Goal: Transaction & Acquisition: Purchase product/service

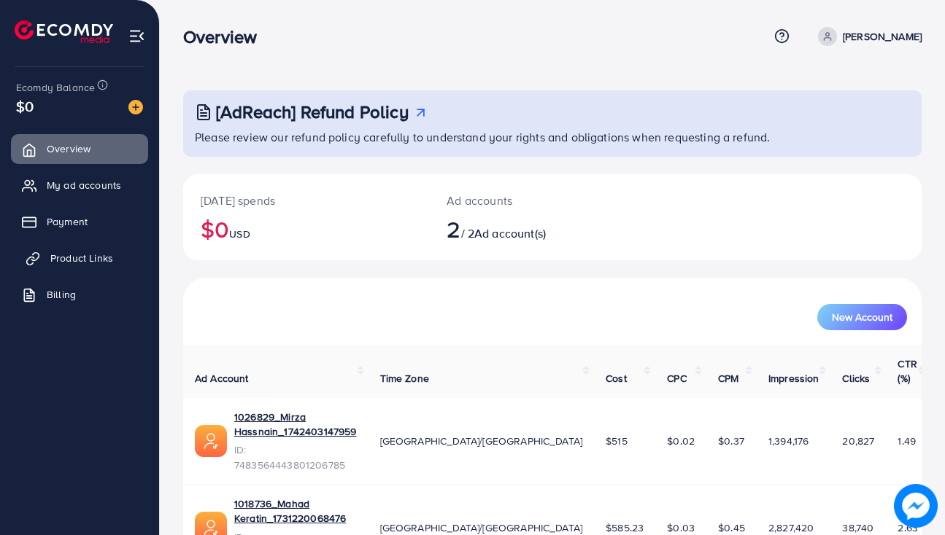
click at [71, 256] on span "Product Links" at bounding box center [81, 258] width 63 height 15
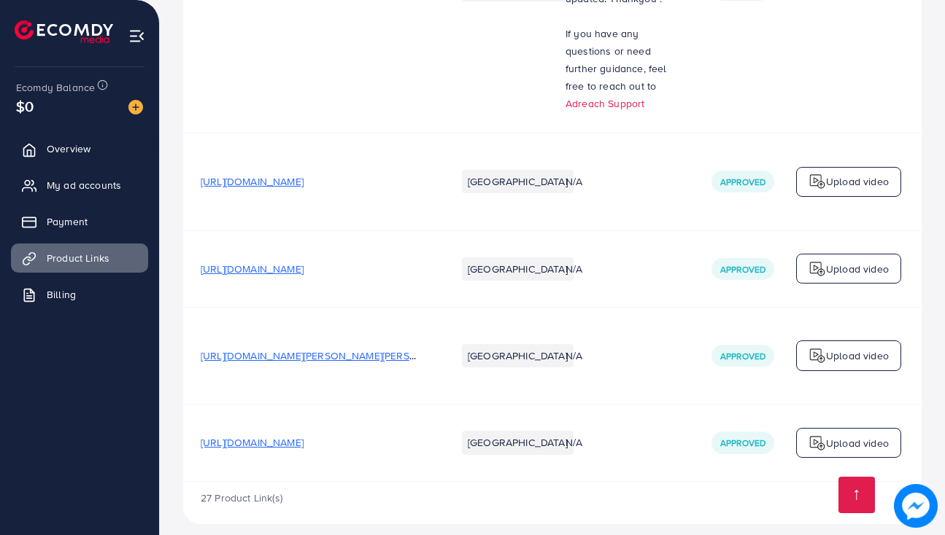
scroll to position [4273, 0]
click at [303, 435] on span "[URL][DOMAIN_NAME]" at bounding box center [252, 442] width 103 height 15
click at [813, 434] on img at bounding box center [817, 443] width 18 height 18
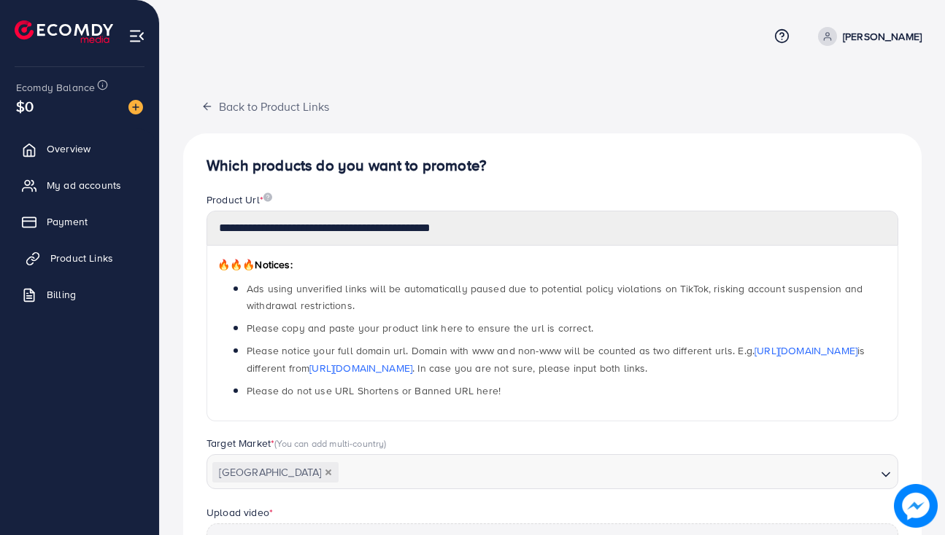
click at [104, 252] on span "Product Links" at bounding box center [81, 258] width 63 height 15
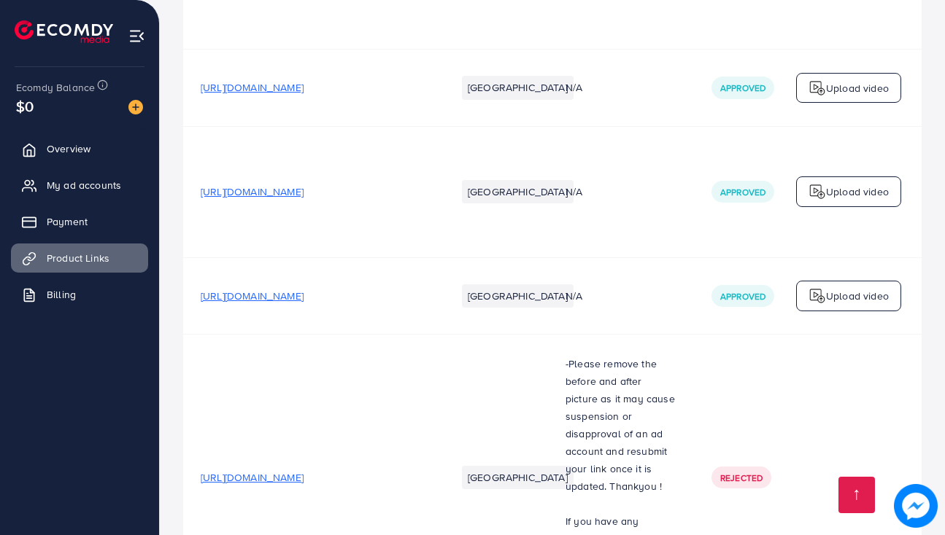
scroll to position [4273, 0]
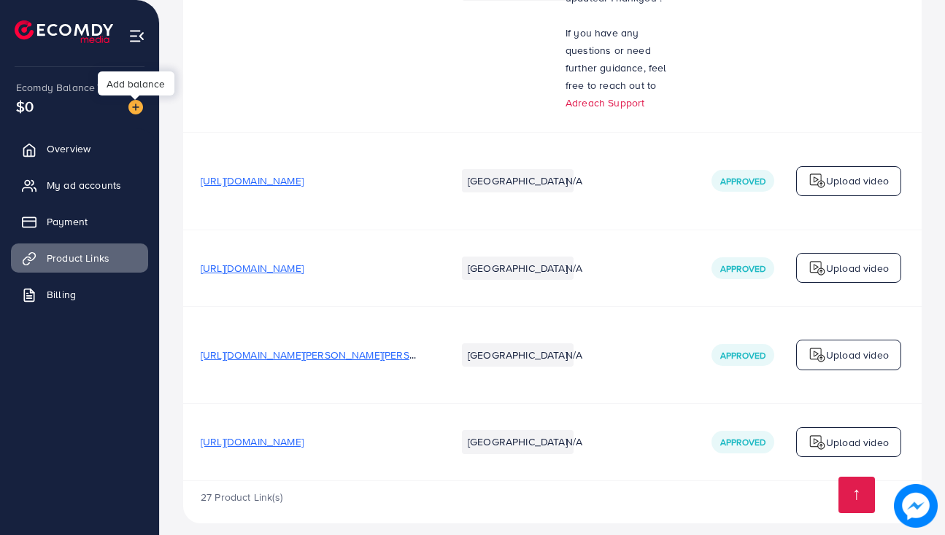
click at [136, 111] on img at bounding box center [135, 107] width 15 height 15
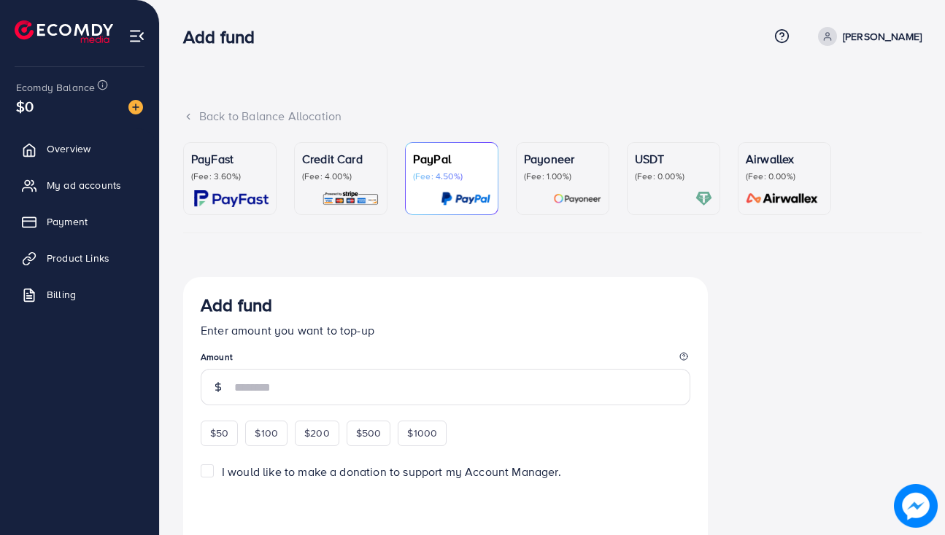
click at [242, 187] on div "PayFast (Fee: 3.60%)" at bounding box center [229, 178] width 77 height 57
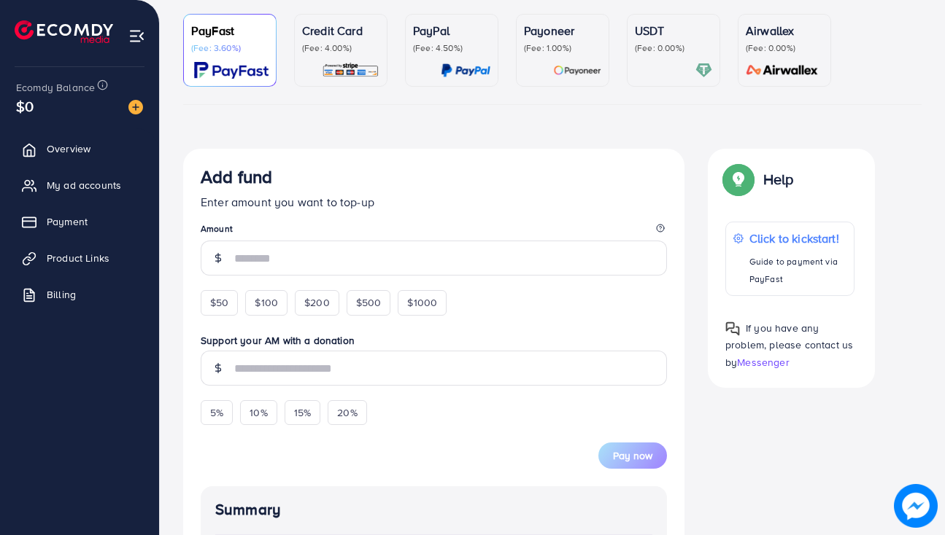
scroll to position [150, 0]
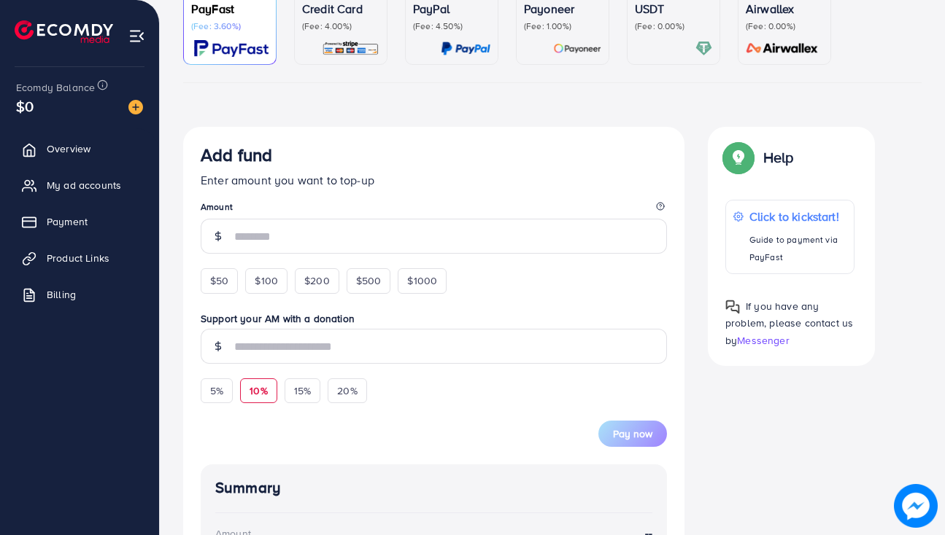
click at [301, 268] on div "$200" at bounding box center [317, 280] width 45 height 25
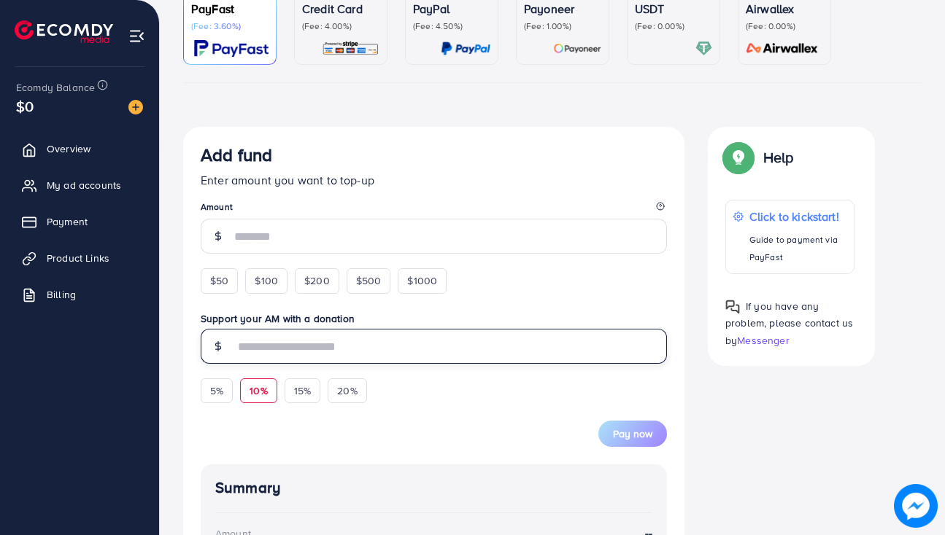
click at [267, 340] on input "text" at bounding box center [450, 346] width 433 height 35
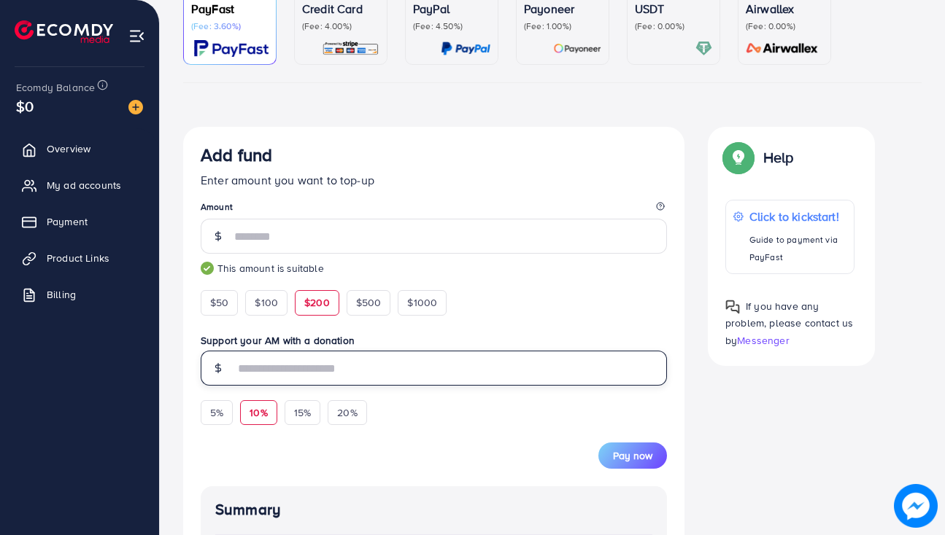
scroll to position [194, 0]
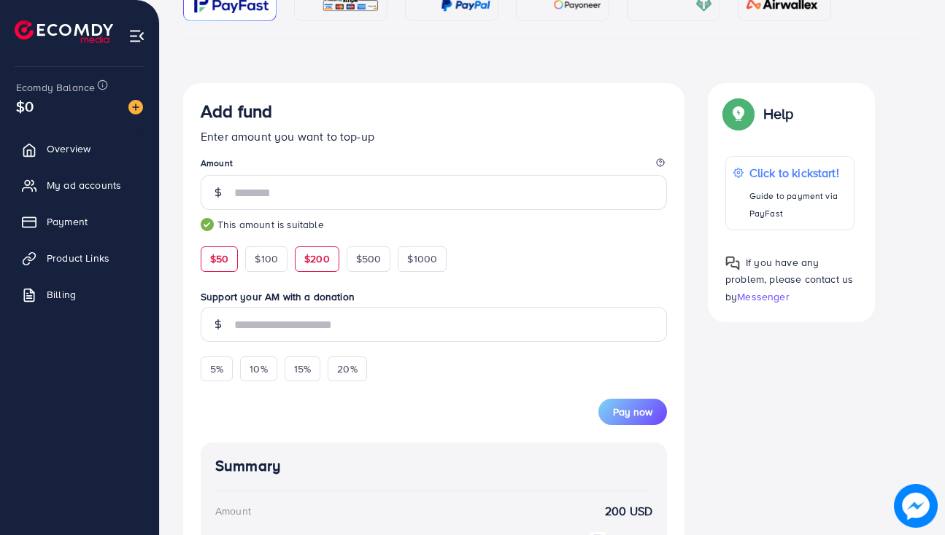
click at [223, 262] on span "$50" at bounding box center [219, 259] width 18 height 15
type input "**"
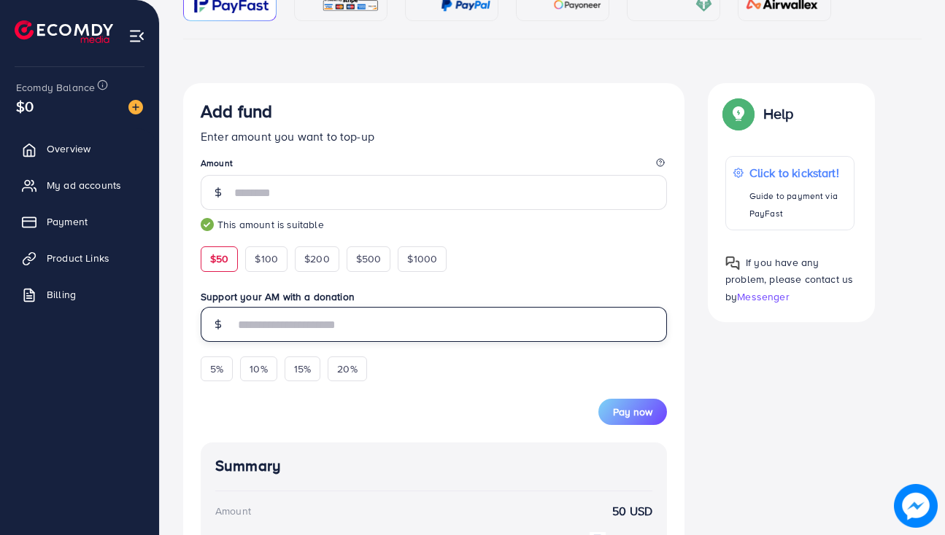
click at [318, 322] on input "text" at bounding box center [450, 324] width 433 height 35
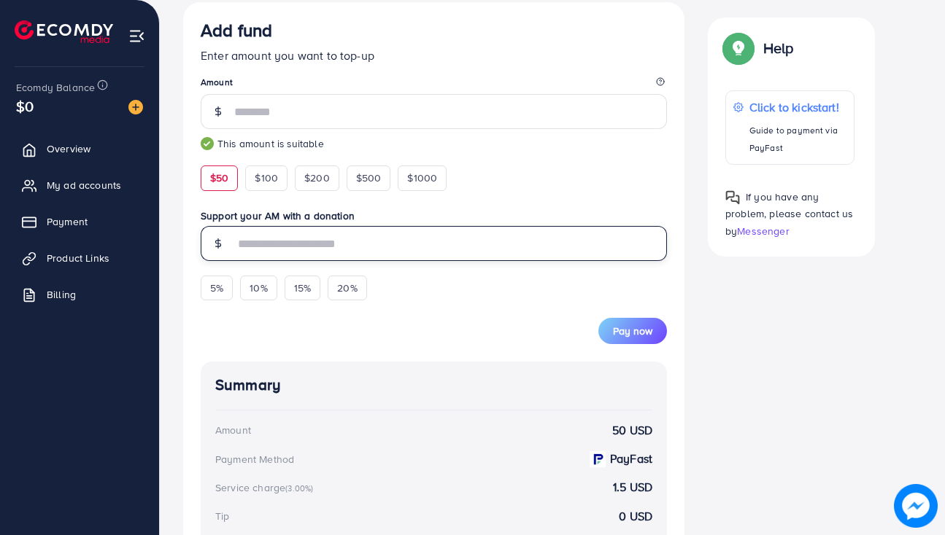
scroll to position [281, 0]
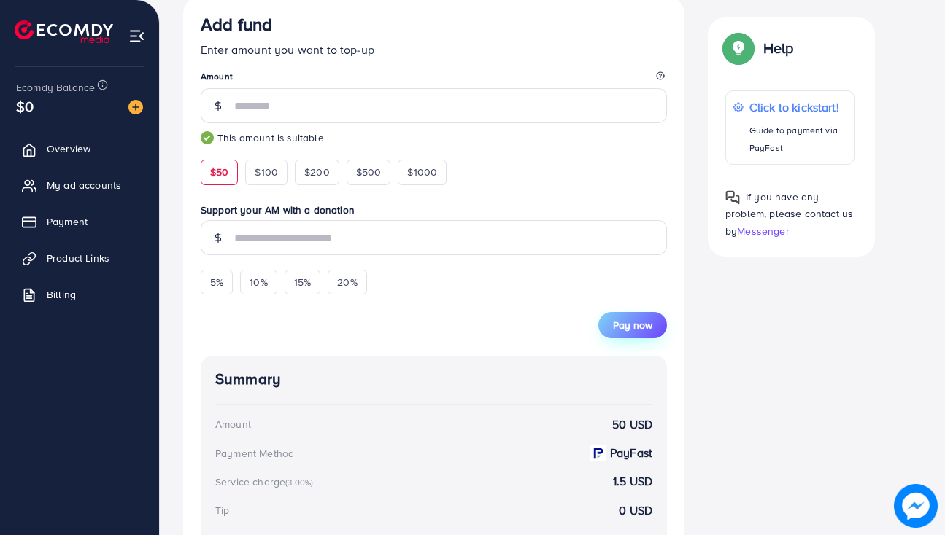
click at [626, 335] on button "Pay now" at bounding box center [632, 325] width 69 height 26
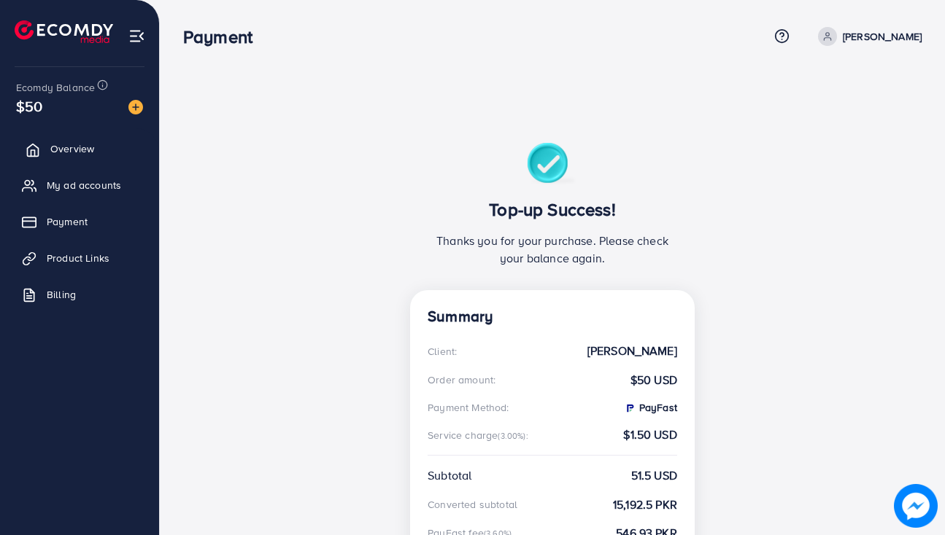
click at [59, 139] on link "Overview" at bounding box center [79, 148] width 137 height 29
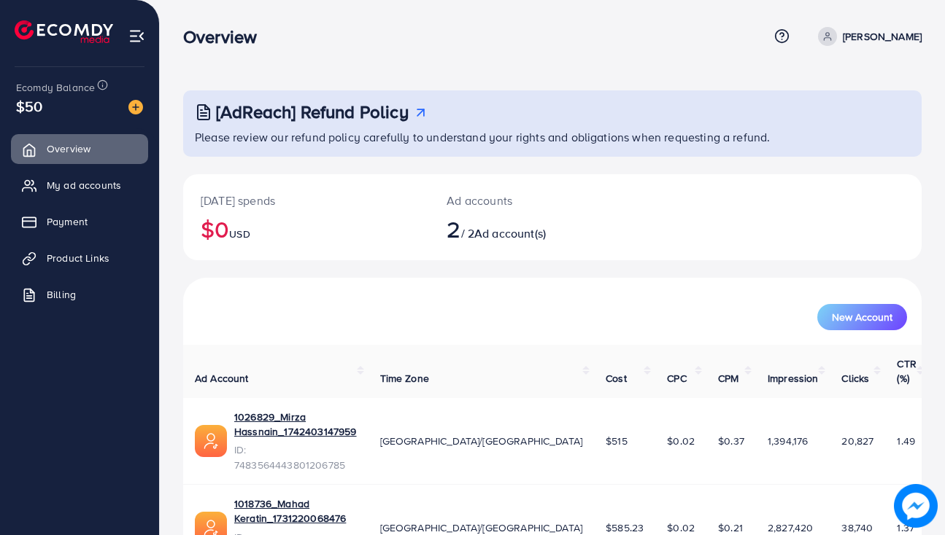
scroll to position [24, 0]
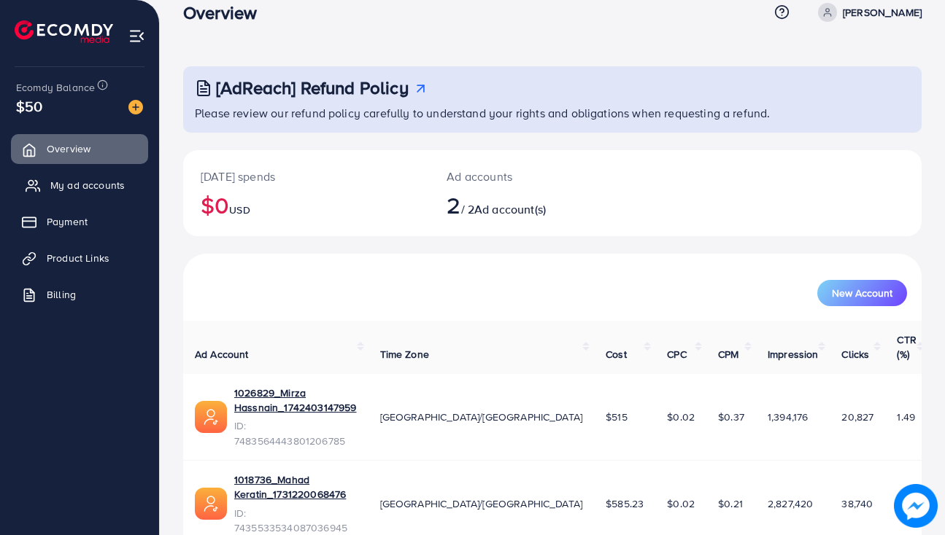
click at [121, 190] on span "My ad accounts" at bounding box center [87, 185] width 74 height 15
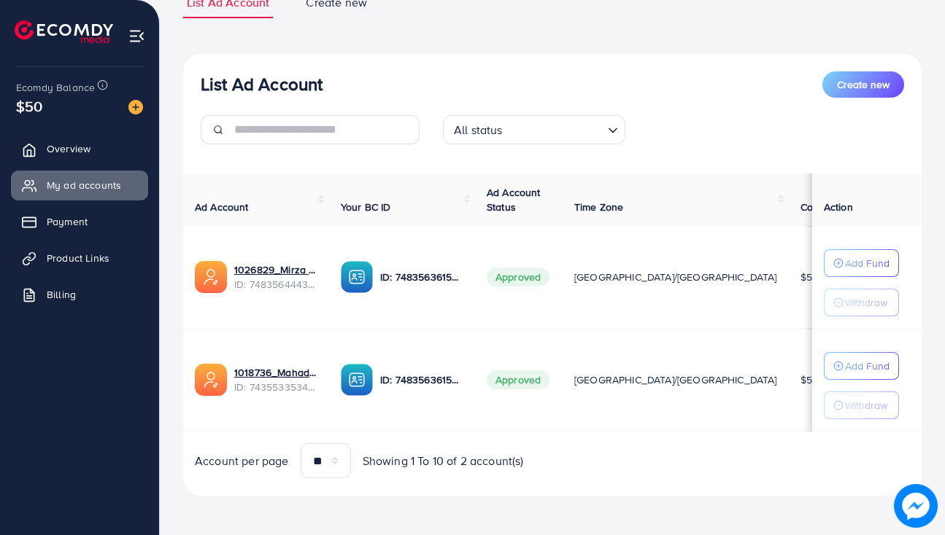
scroll to position [120, 0]
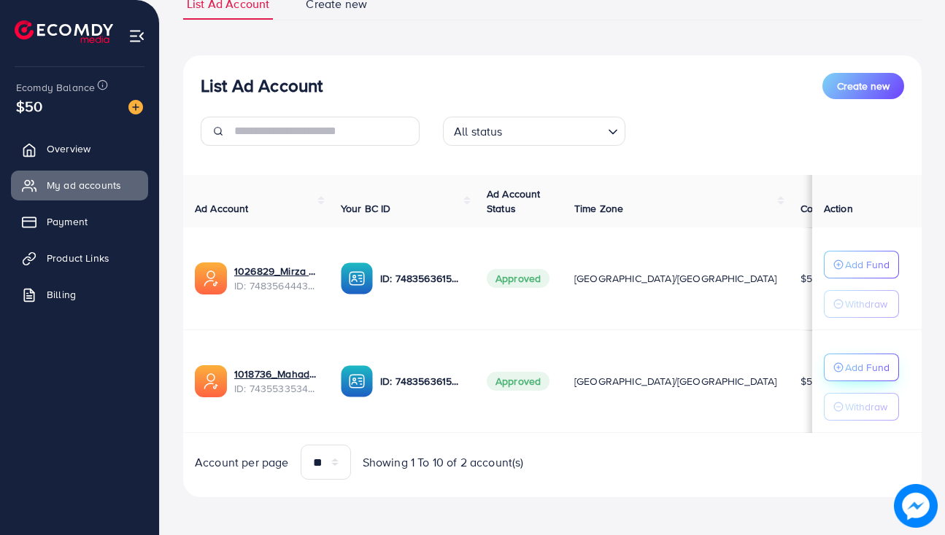
click at [845, 371] on p "Add Fund" at bounding box center [867, 368] width 45 height 18
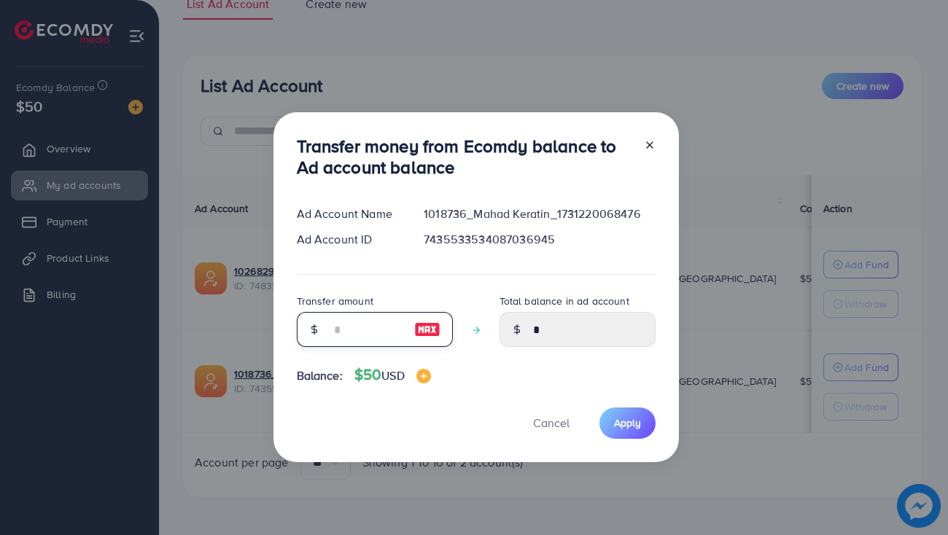
click at [350, 326] on input "number" at bounding box center [366, 329] width 73 height 35
type input "*"
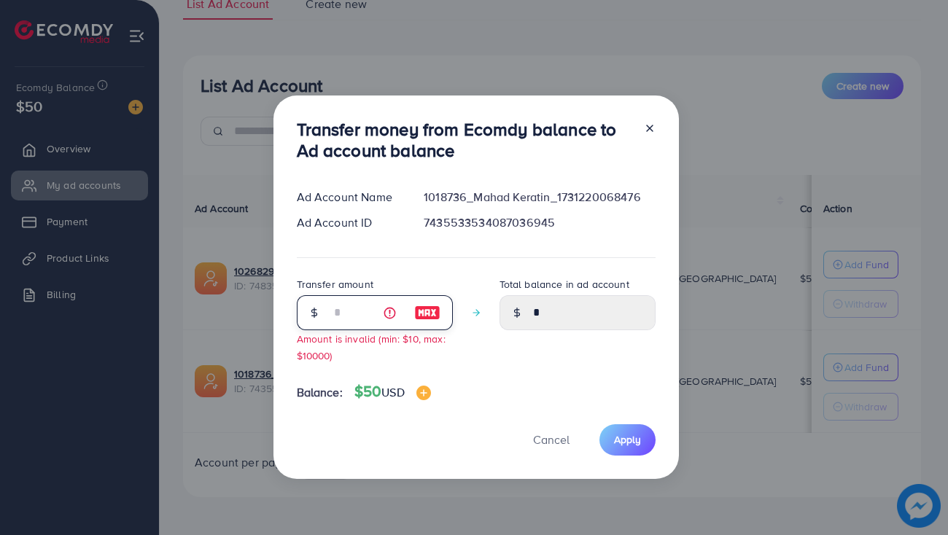
type input "****"
type input "**"
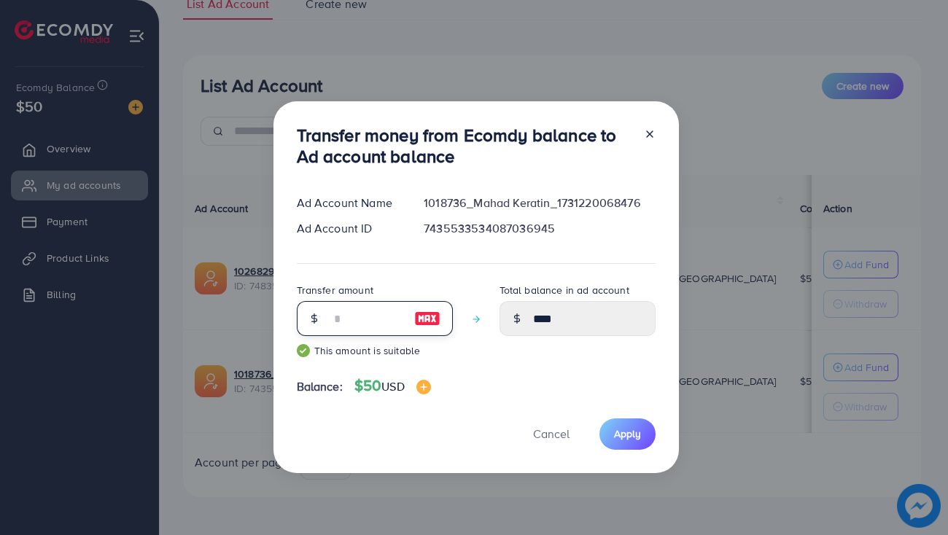
type input "*****"
type input "**"
click at [622, 438] on span "Apply" at bounding box center [627, 434] width 27 height 15
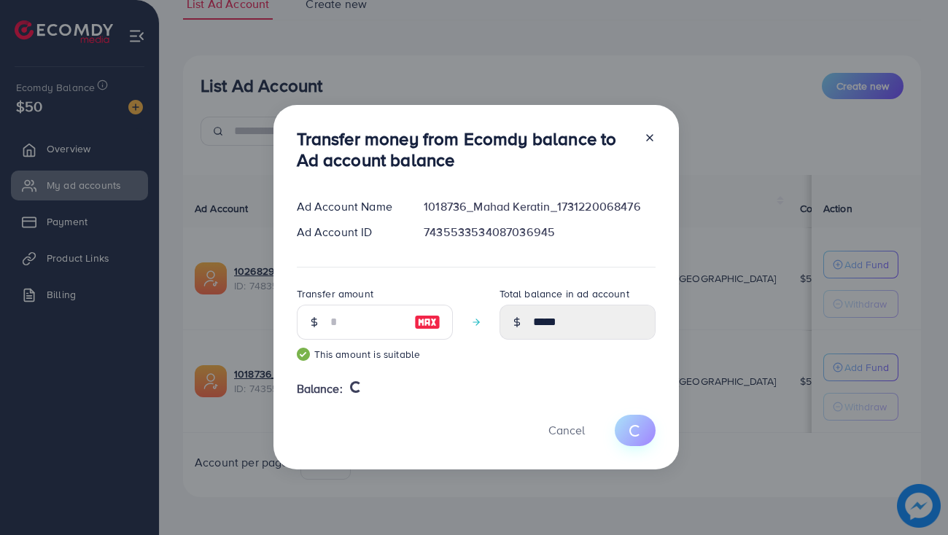
type input "*"
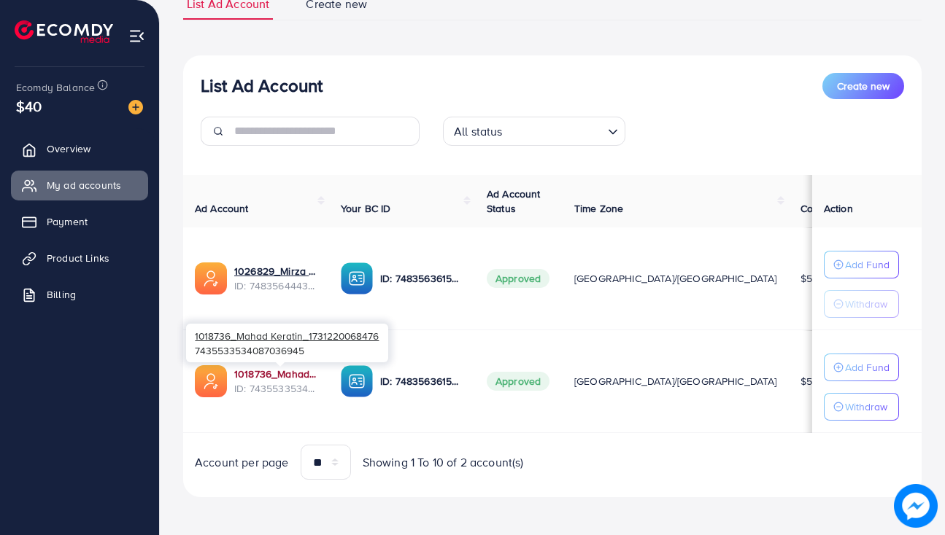
click at [295, 376] on link "1018736_Mahad Keratin_1731220068476" at bounding box center [275, 374] width 83 height 15
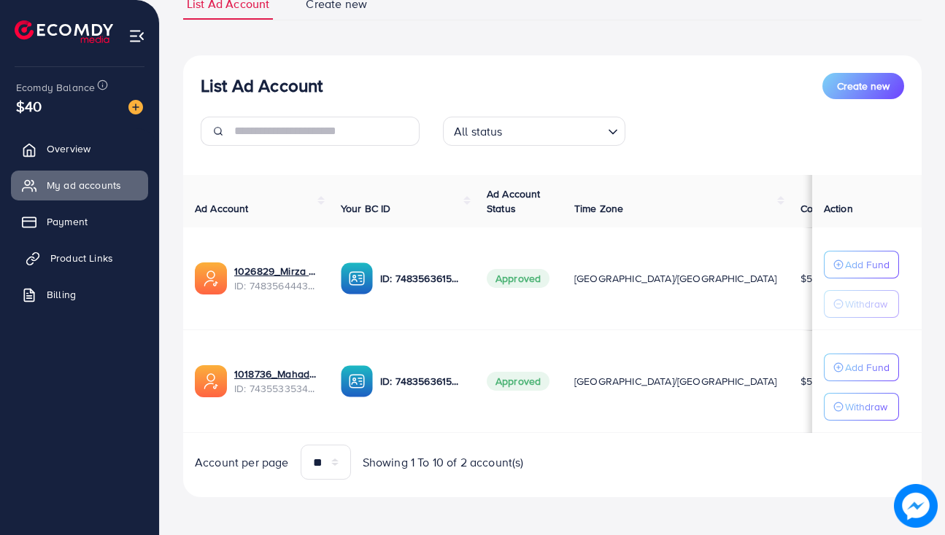
click at [112, 261] on span "Product Links" at bounding box center [81, 258] width 63 height 15
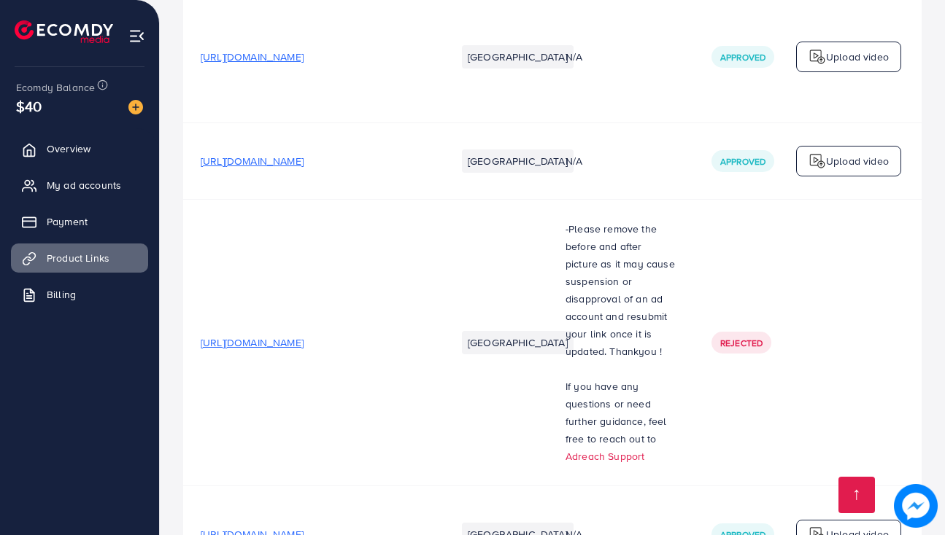
scroll to position [4273, 0]
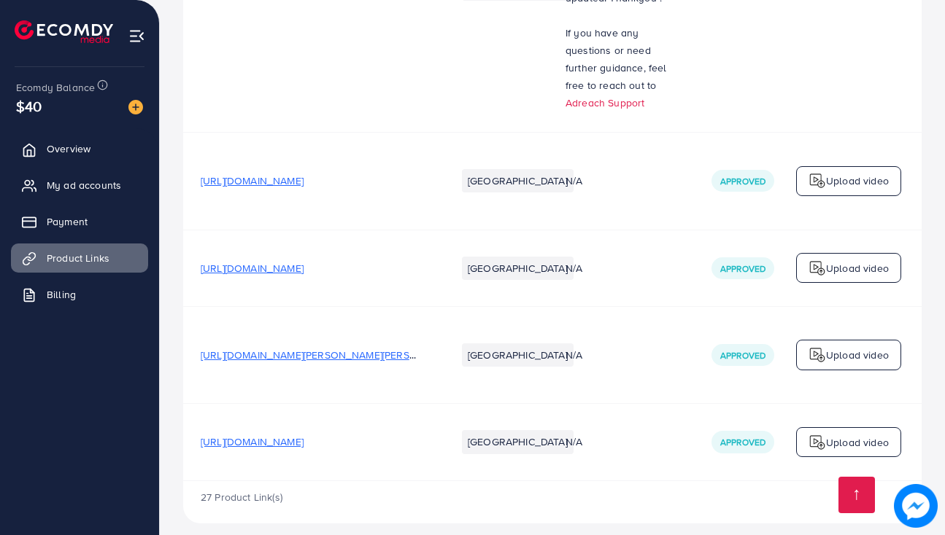
click at [815, 434] on img at bounding box center [817, 443] width 18 height 18
